Goal: Task Accomplishment & Management: Use online tool/utility

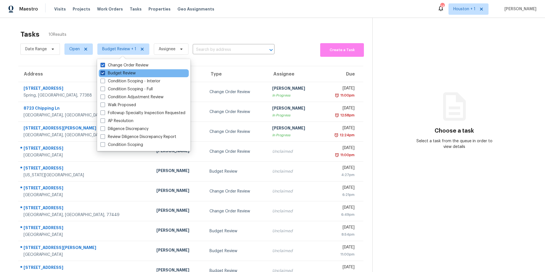
click at [119, 74] on label "Budget Review" at bounding box center [117, 73] width 35 height 6
click at [104, 74] on input "Budget Review" at bounding box center [102, 72] width 4 height 4
checkbox input "false"
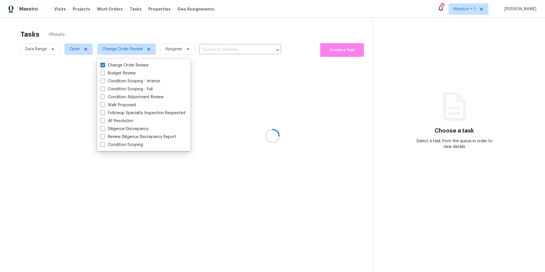
click at [121, 32] on div at bounding box center [272, 136] width 545 height 272
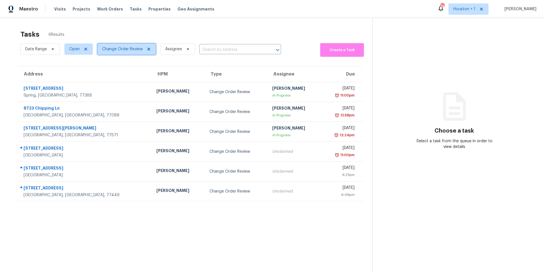
click at [127, 51] on span "Change Order Review" at bounding box center [122, 49] width 41 height 6
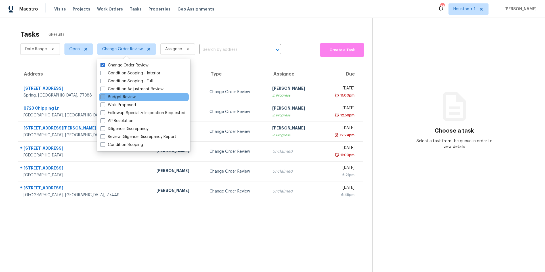
click at [107, 98] on label "Budget Review" at bounding box center [117, 97] width 35 height 6
click at [104, 98] on input "Budget Review" at bounding box center [102, 96] width 4 height 4
checkbox input "true"
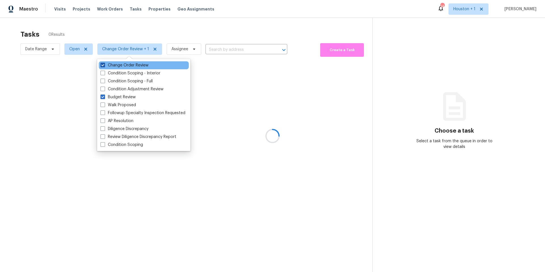
click at [103, 64] on span at bounding box center [102, 65] width 5 height 5
click at [103, 64] on input "Change Order Review" at bounding box center [102, 64] width 4 height 4
checkbox input "false"
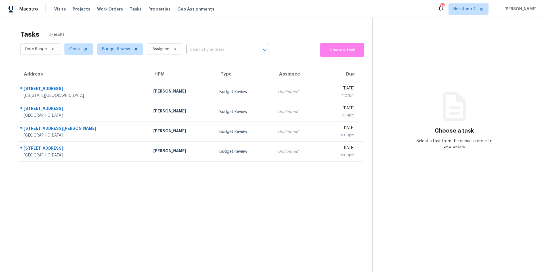
click at [96, 183] on section "Tasks 0 Results Date Range Open Budget Review Assignee ​ Create a Task Address …" at bounding box center [190, 158] width 363 height 263
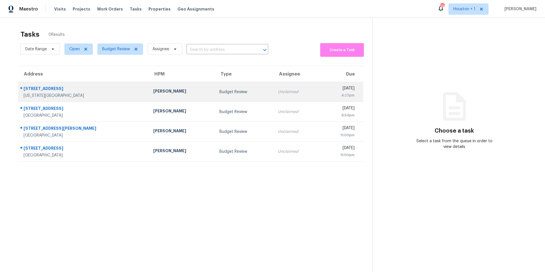
click at [153, 94] on div "[PERSON_NAME]" at bounding box center [181, 91] width 57 height 7
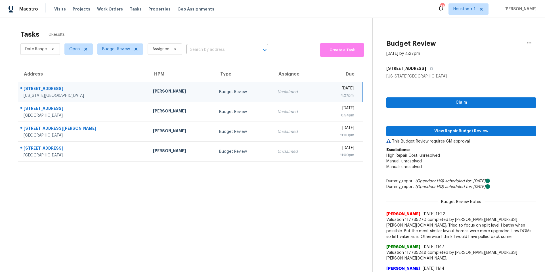
click at [400, 132] on span "View Repair Budget Review" at bounding box center [461, 131] width 141 height 7
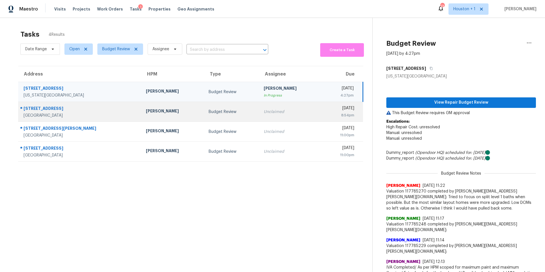
click at [146, 114] on div "[PERSON_NAME]" at bounding box center [173, 111] width 54 height 7
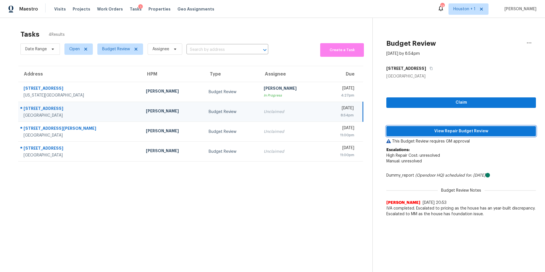
click at [417, 128] on span "View Repair Budget Review" at bounding box center [461, 131] width 141 height 7
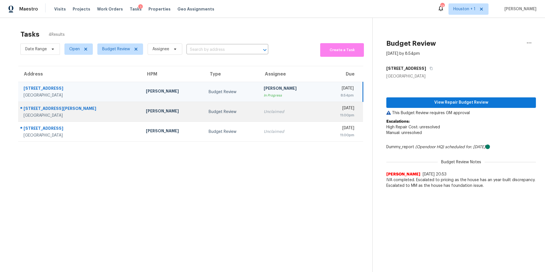
click at [141, 108] on td "[PERSON_NAME]" at bounding box center [172, 112] width 63 height 20
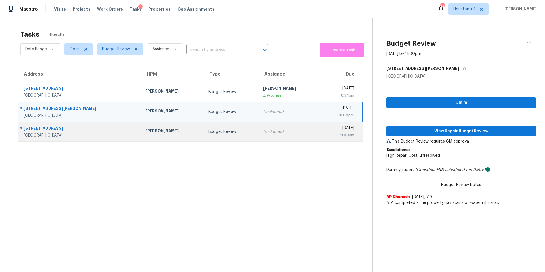
click at [146, 130] on div "[PERSON_NAME]" at bounding box center [172, 131] width 53 height 7
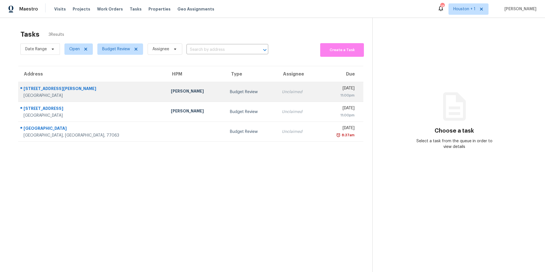
click at [166, 96] on td "[PERSON_NAME]" at bounding box center [195, 92] width 59 height 20
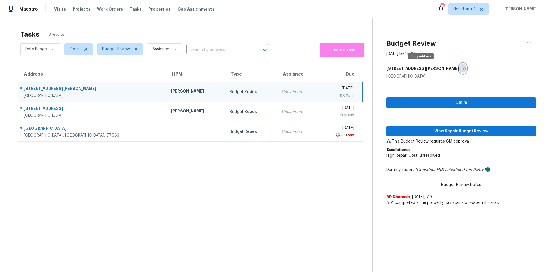
click at [462, 69] on icon "button" at bounding box center [463, 68] width 3 height 3
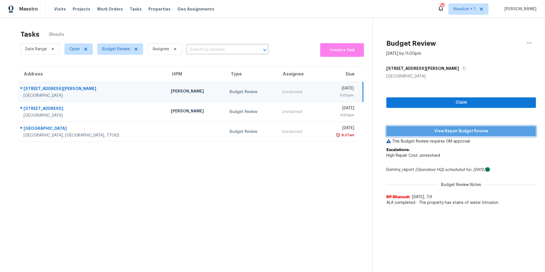
click at [440, 134] on span "View Repair Budget Review" at bounding box center [461, 131] width 141 height 7
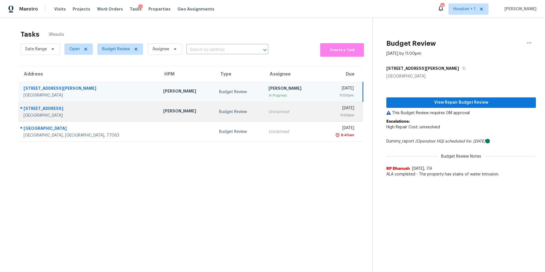
click at [94, 109] on td "14 Villa Bend Dr Houston, TX, 77069" at bounding box center [88, 112] width 141 height 20
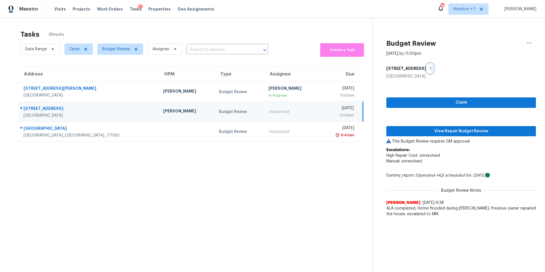
click at [430, 69] on icon "button" at bounding box center [431, 68] width 3 height 3
click at [411, 129] on span "View Repair Budget Review" at bounding box center [461, 131] width 141 height 7
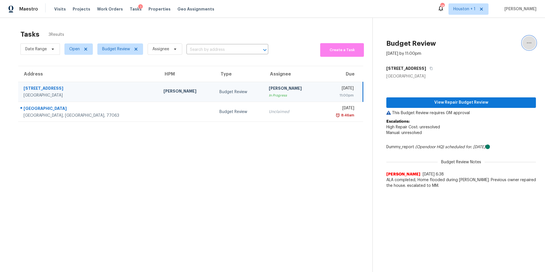
click at [531, 41] on icon "button" at bounding box center [529, 42] width 7 height 7
click at [488, 43] on div "Unclaim this task" at bounding box center [497, 44] width 44 height 6
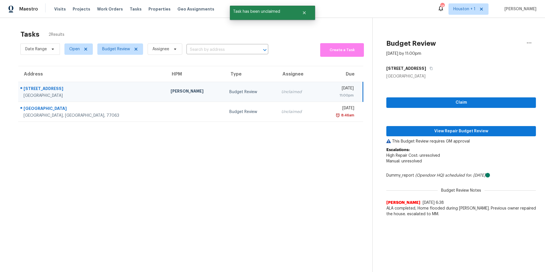
click at [139, 29] on div "Tasks 2 Results" at bounding box center [196, 34] width 352 height 15
